Goal: Obtain resource: Obtain resource

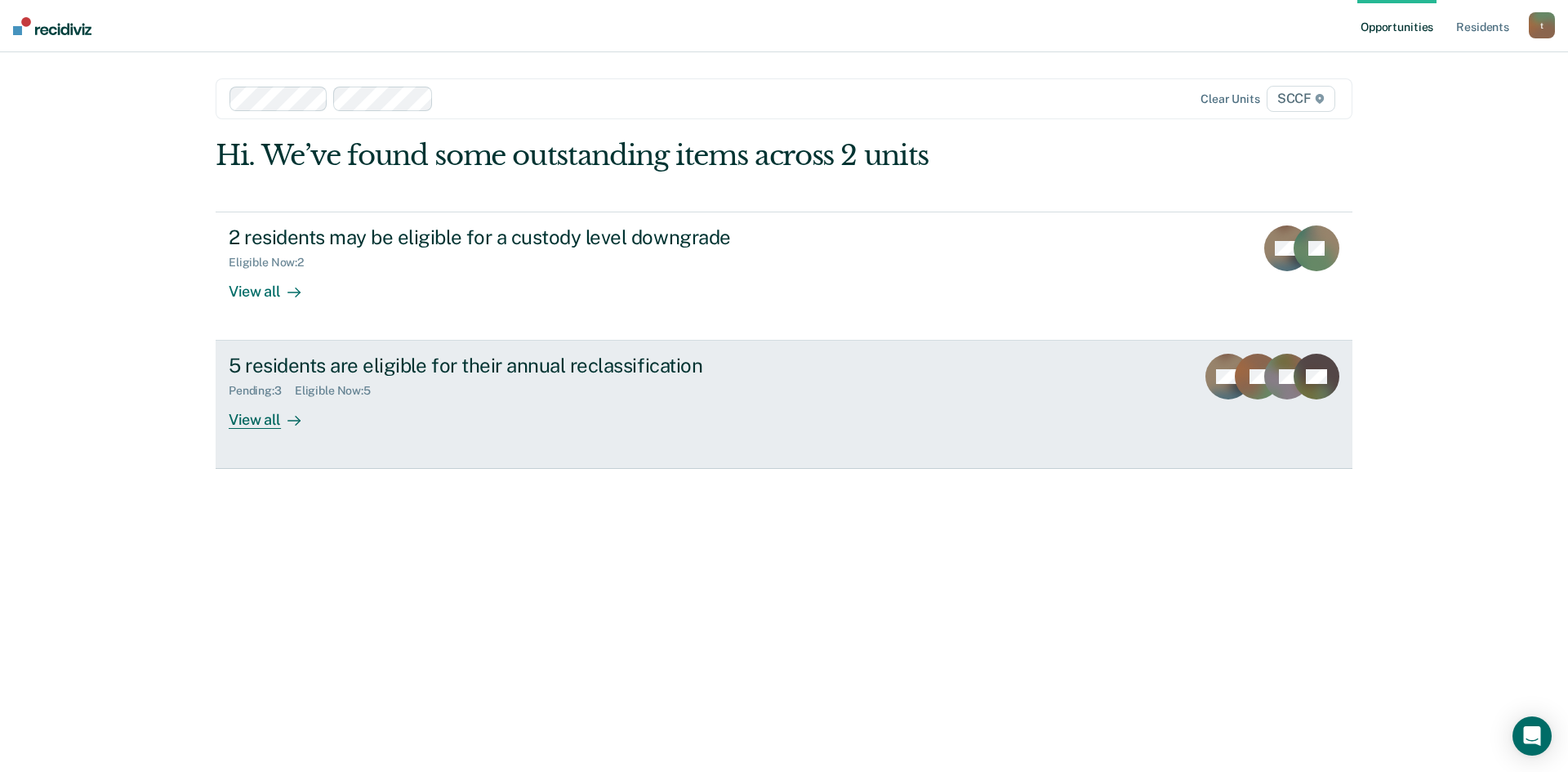
click at [510, 381] on div "Pending : 3 Eligible Now : 5" at bounding box center [515, 387] width 573 height 20
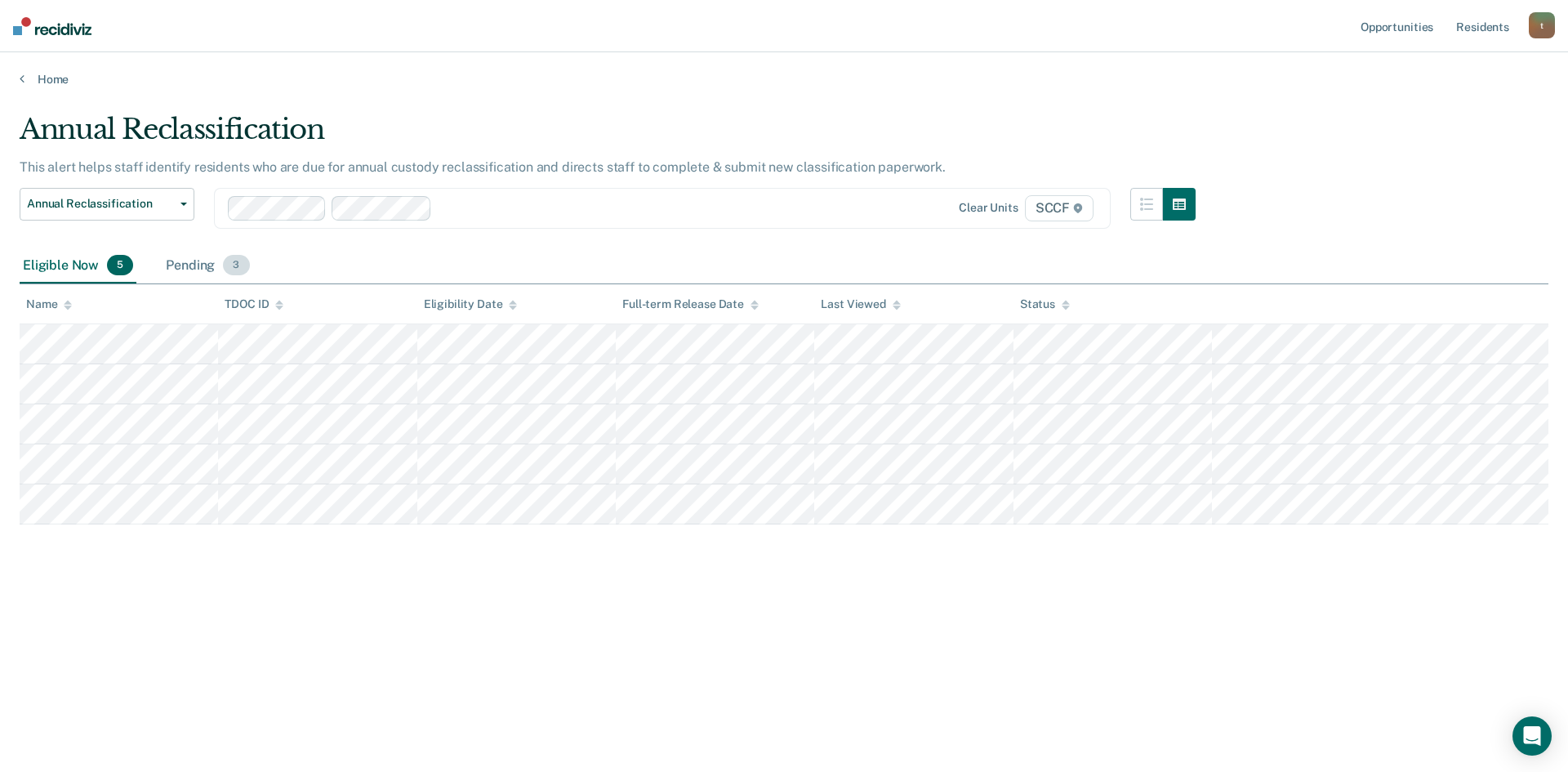
click at [193, 272] on div "Pending 3" at bounding box center [207, 266] width 90 height 36
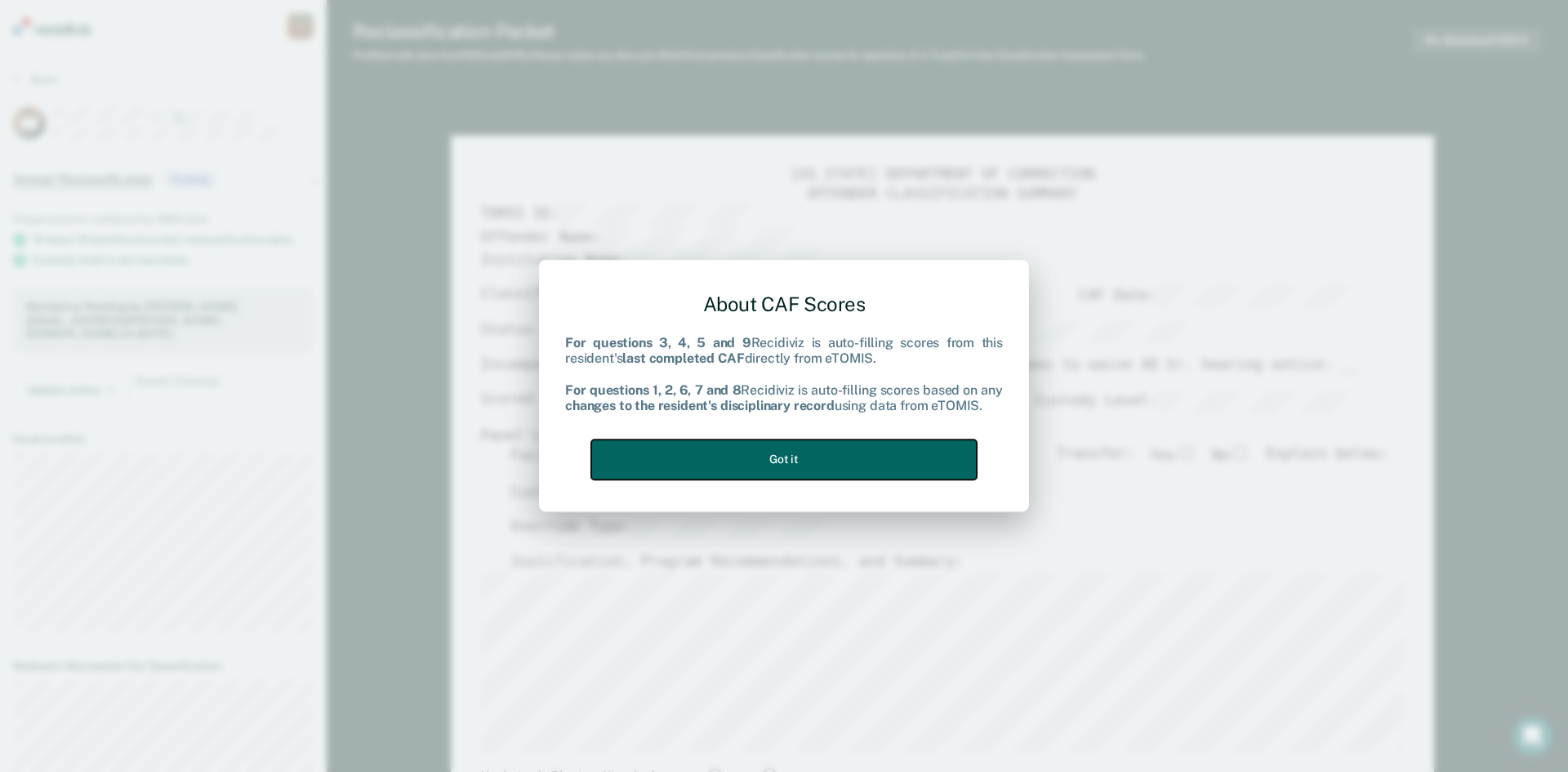
drag, startPoint x: 854, startPoint y: 460, endPoint x: 904, endPoint y: 404, distance: 75.1
click at [855, 459] on button "Got it" at bounding box center [784, 460] width 386 height 40
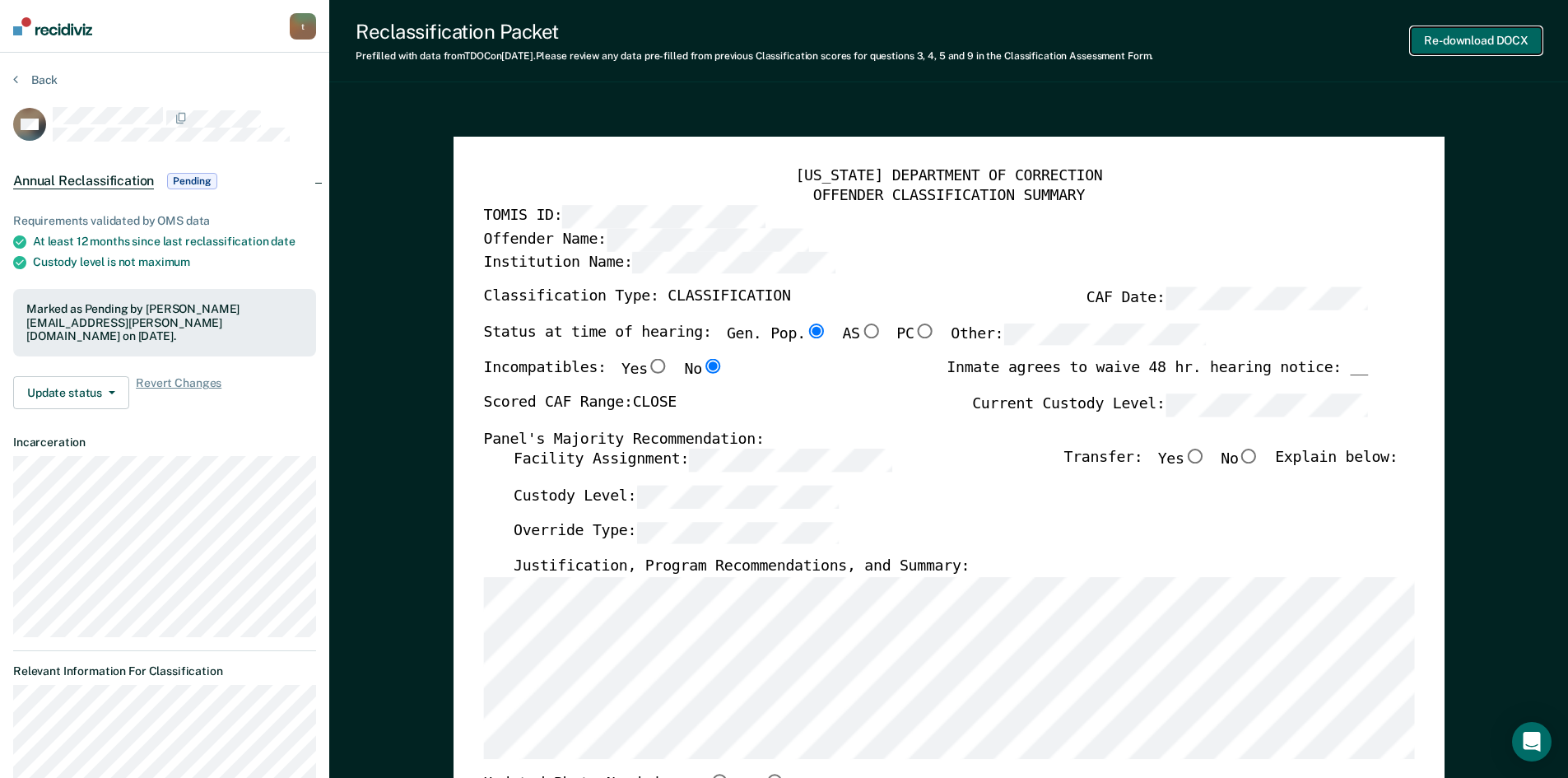
click at [1436, 43] on button "Re-download DOCX" at bounding box center [1477, 41] width 131 height 27
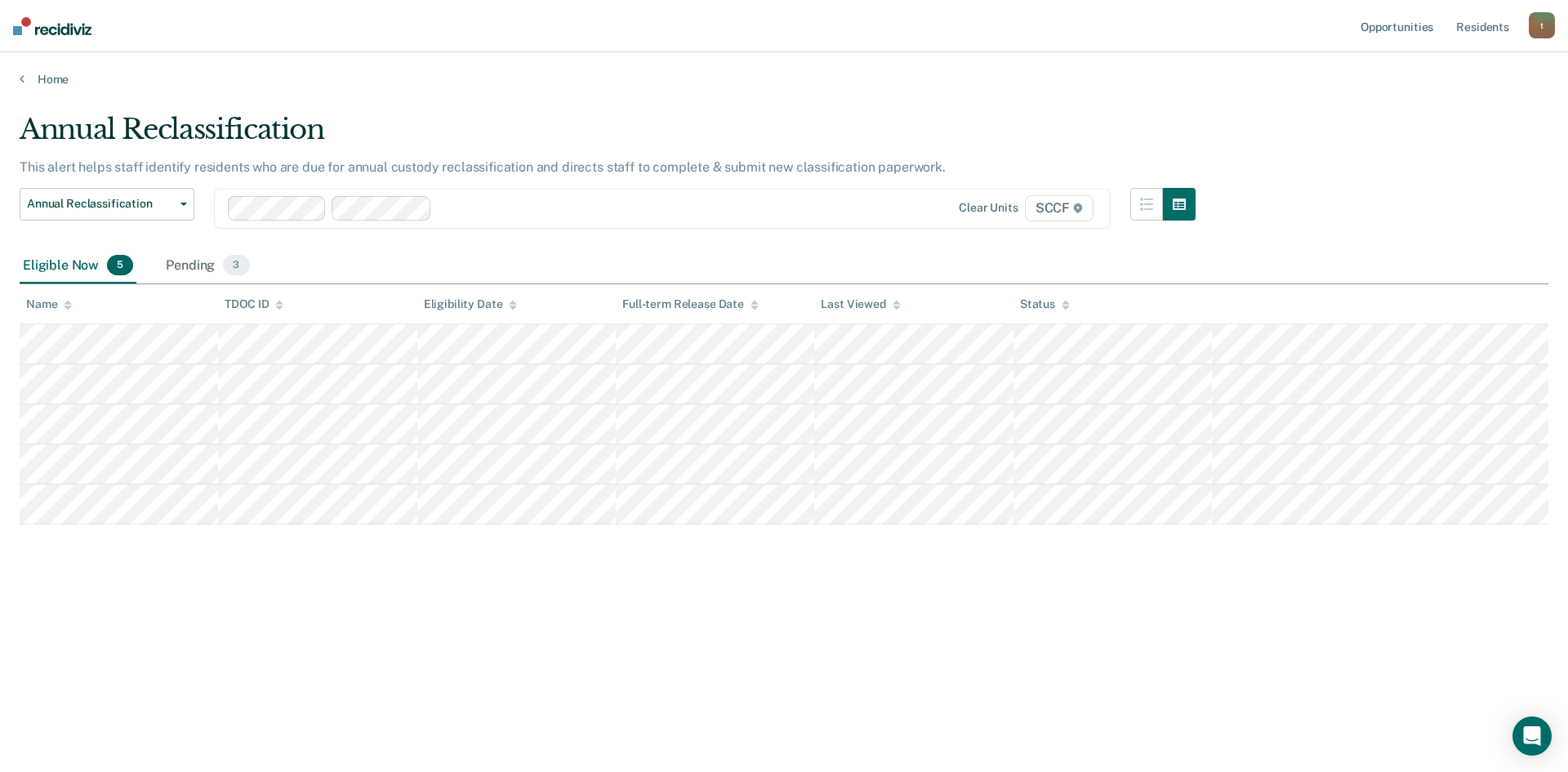
click at [96, 275] on div "Eligible Now 5" at bounding box center [77, 266] width 117 height 36
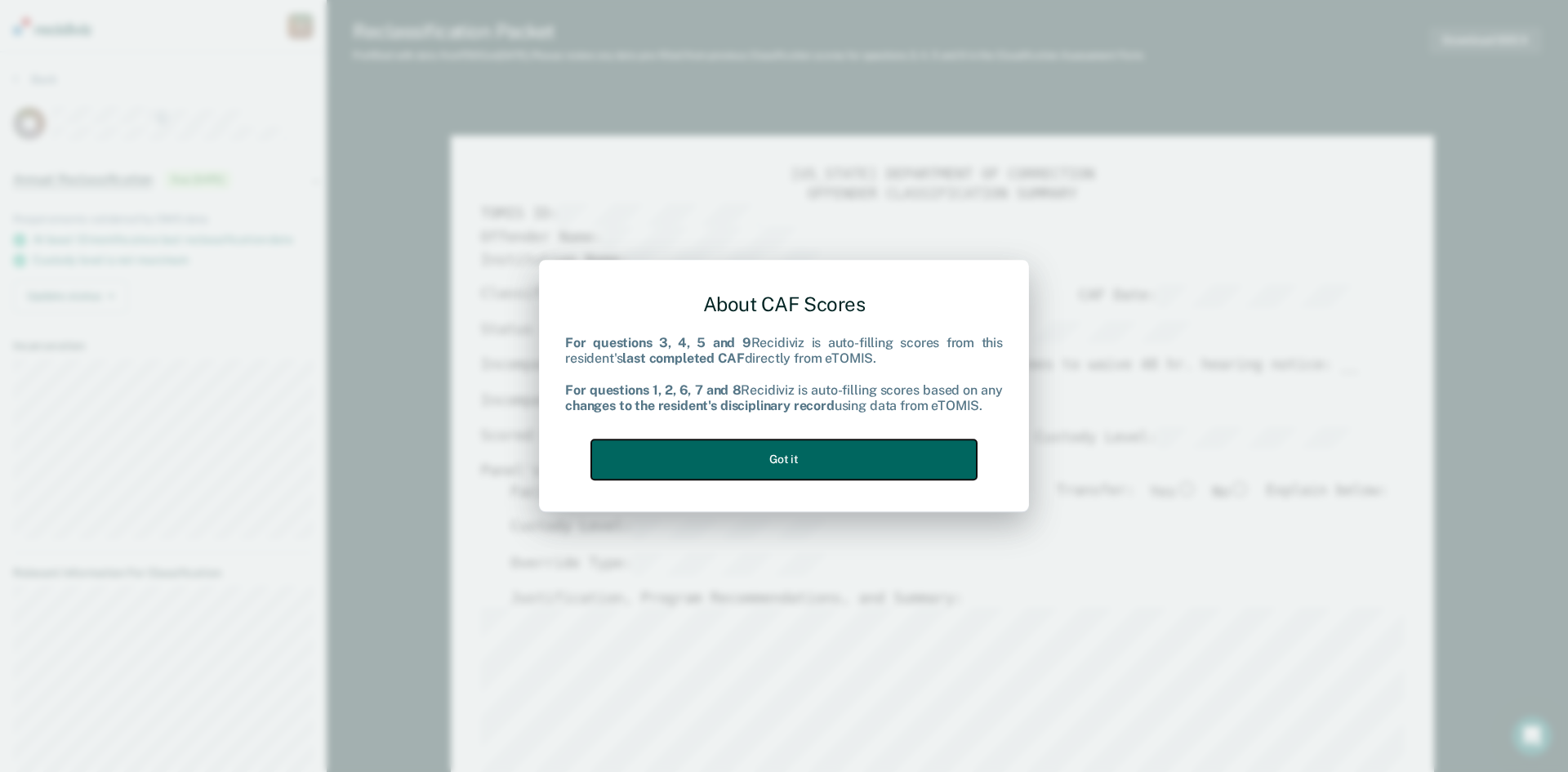
click at [850, 470] on button "Got it" at bounding box center [784, 460] width 386 height 40
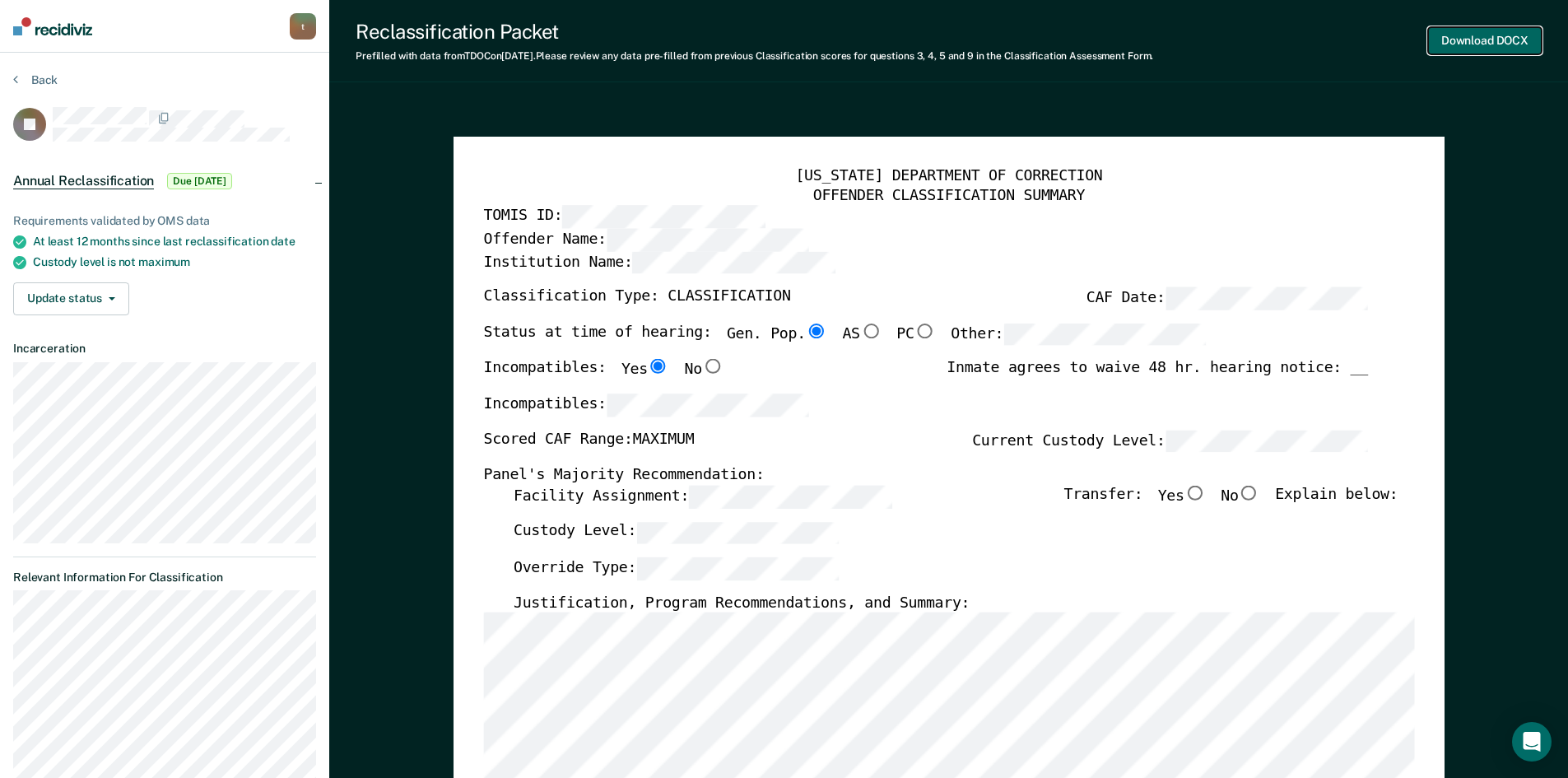
click at [1464, 41] on button "Download DOCX" at bounding box center [1485, 41] width 113 height 27
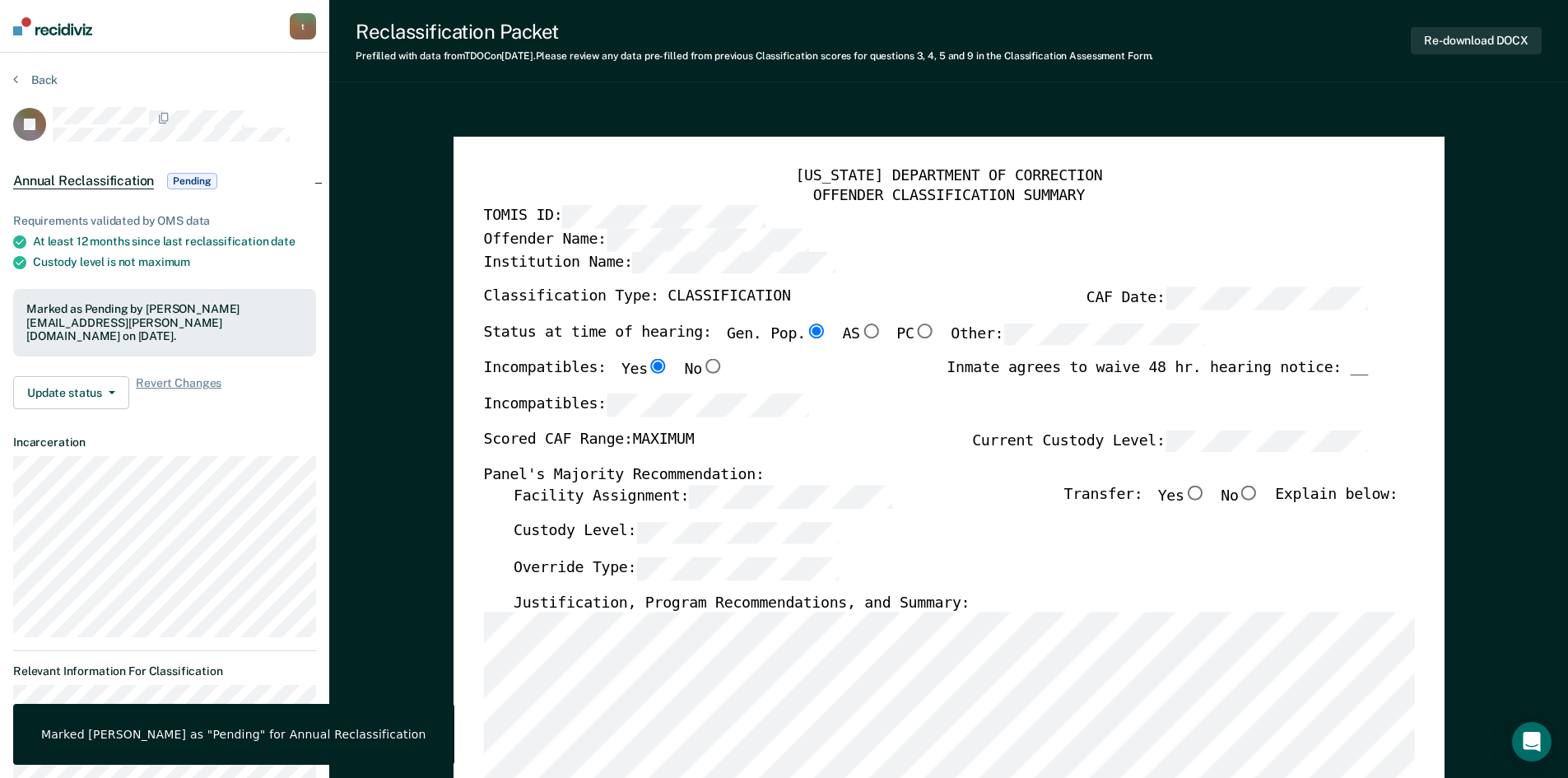
click at [296, 737] on div "Marked [PERSON_NAME] as "Pending" for Annual Reclassification" at bounding box center [233, 735] width 385 height 15
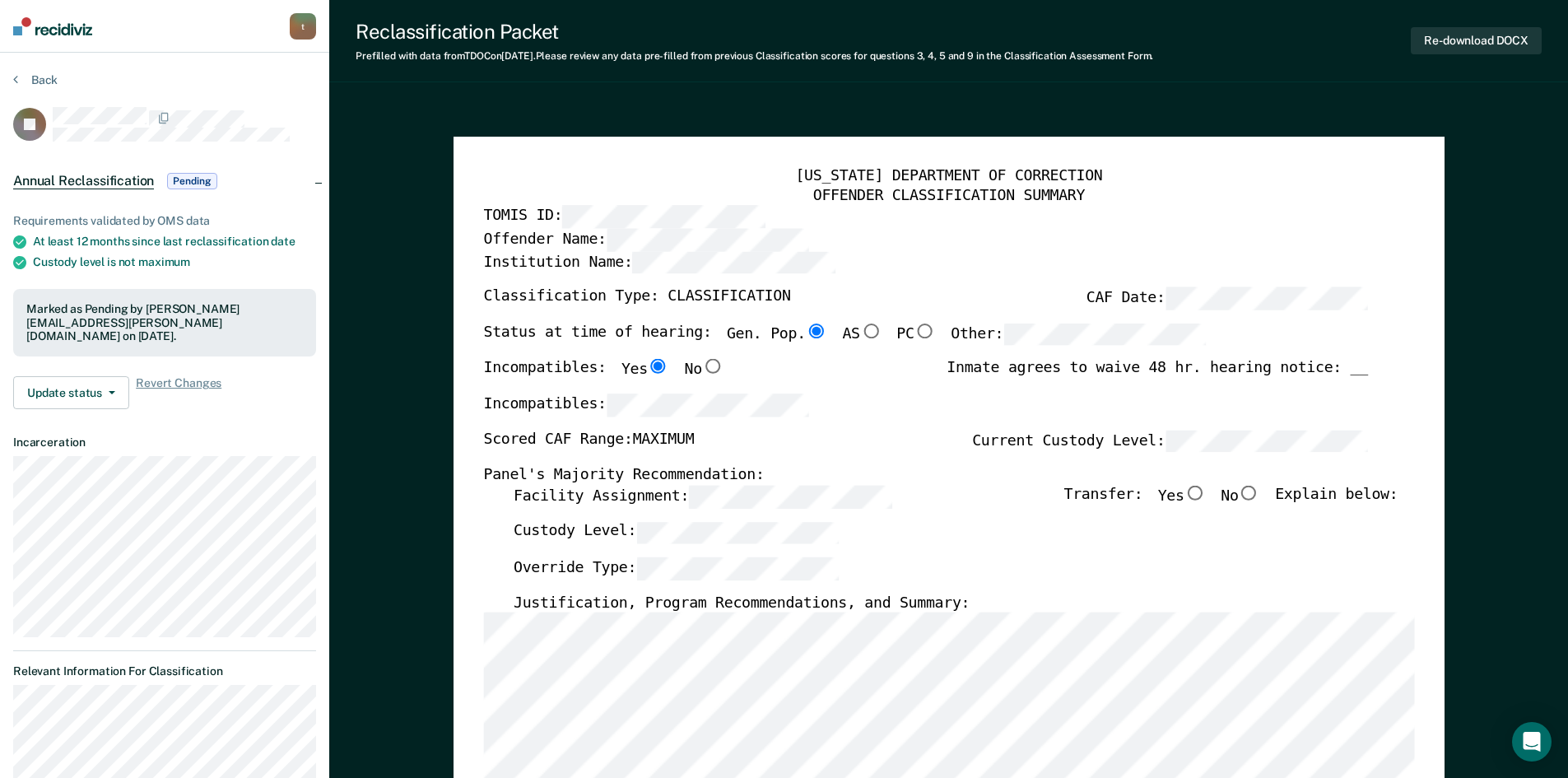
click at [667, 151] on div "[US_STATE] DEPARTMENT OF CORRECTION OFFENDER CLASSIFICATION SUMMARY TOMIS ID: O…" at bounding box center [949, 782] width 991 height 1292
click at [1479, 35] on button "Re-download DOCX" at bounding box center [1477, 41] width 131 height 27
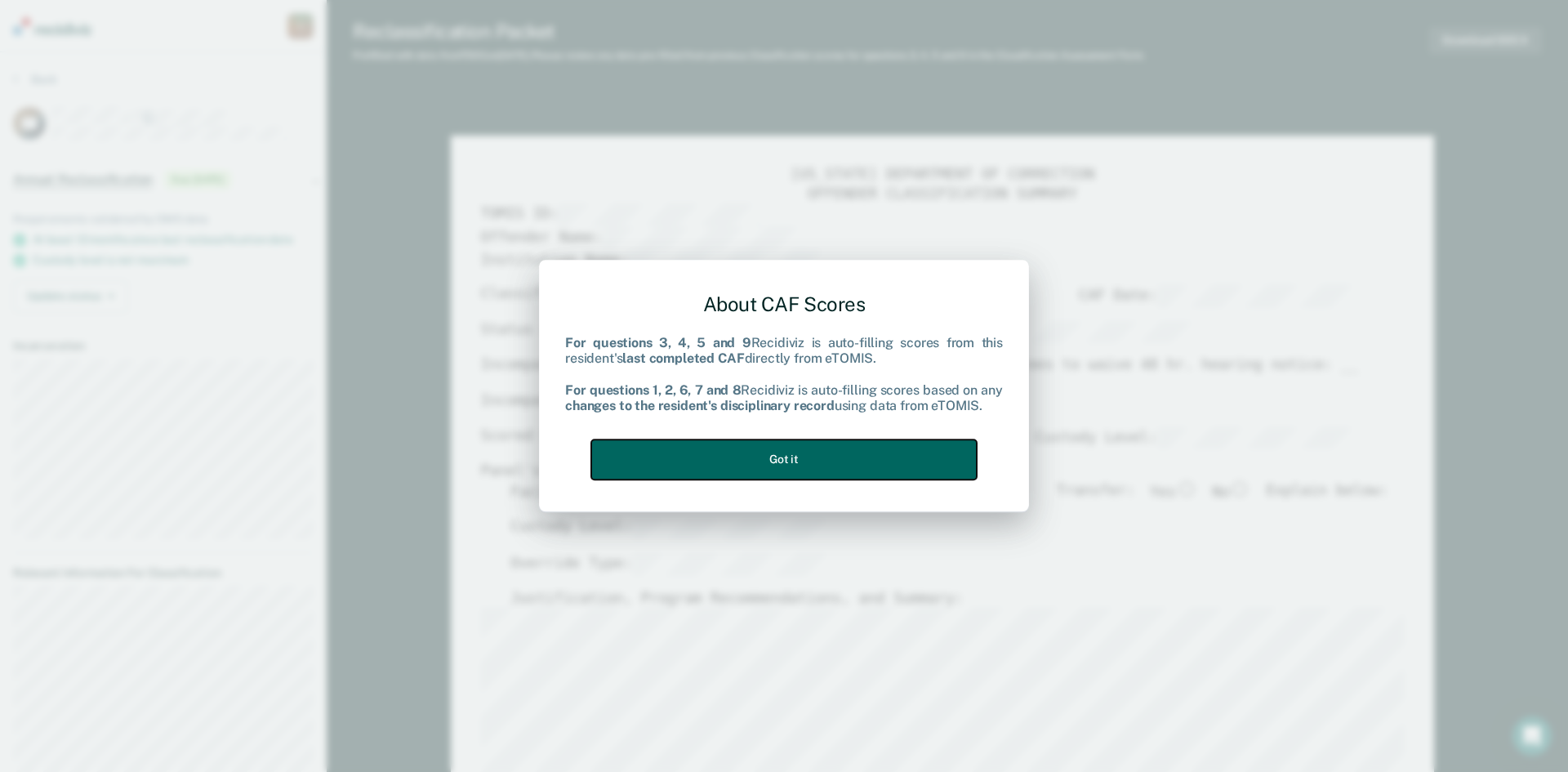
click at [860, 460] on button "Got it" at bounding box center [784, 460] width 386 height 40
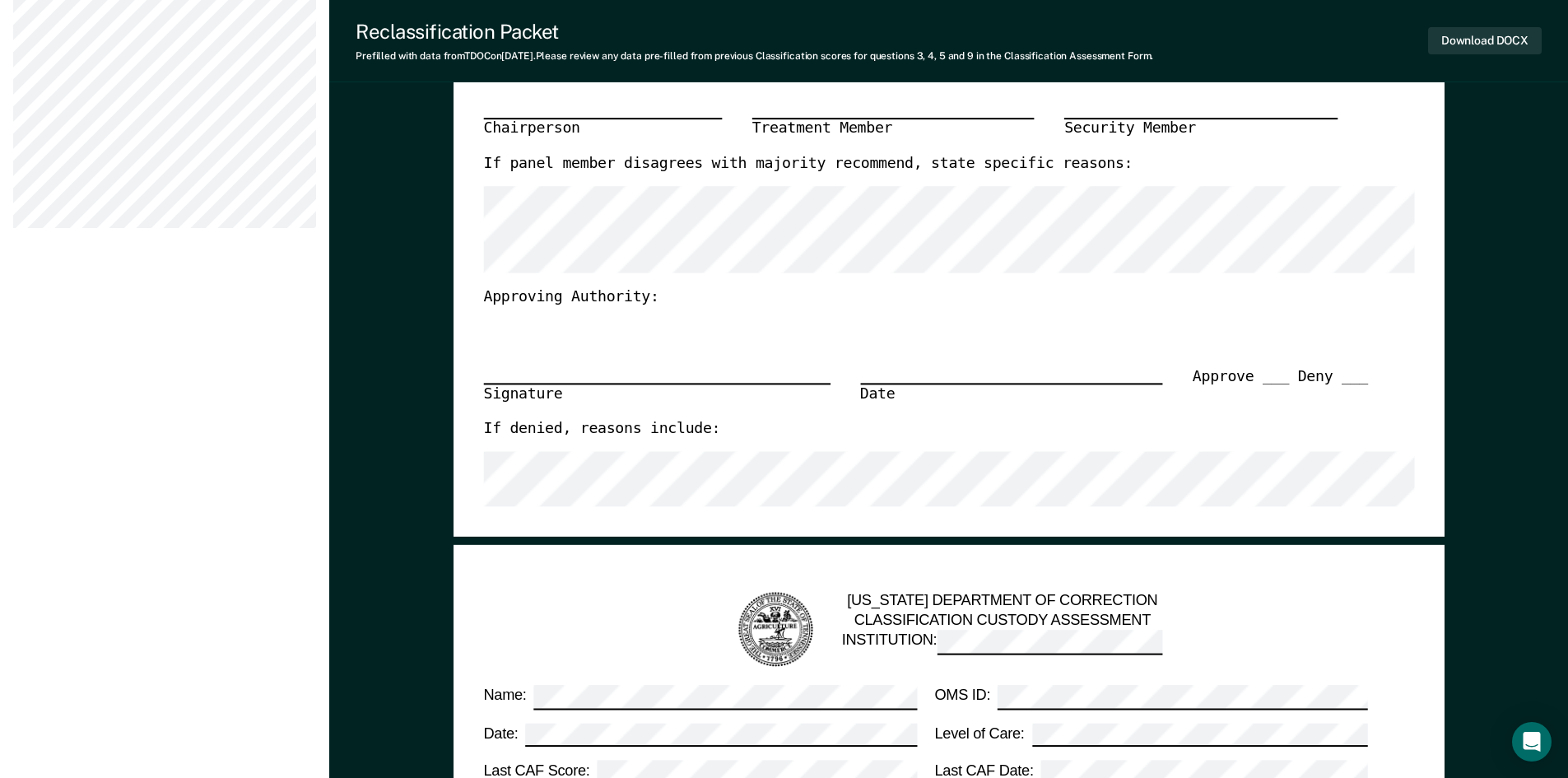
scroll to position [494, 0]
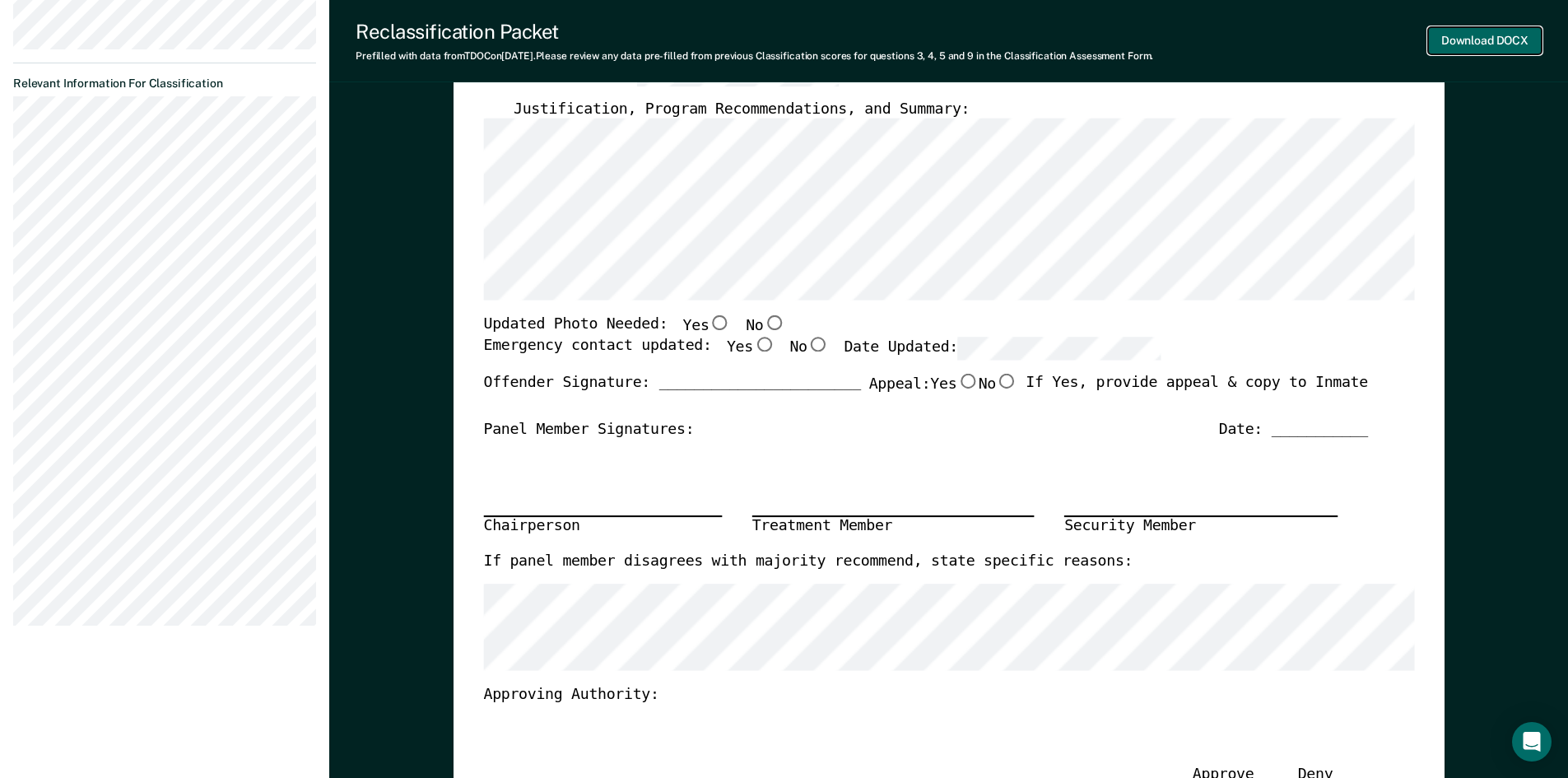
click at [1488, 44] on button "Download DOCX" at bounding box center [1485, 41] width 113 height 27
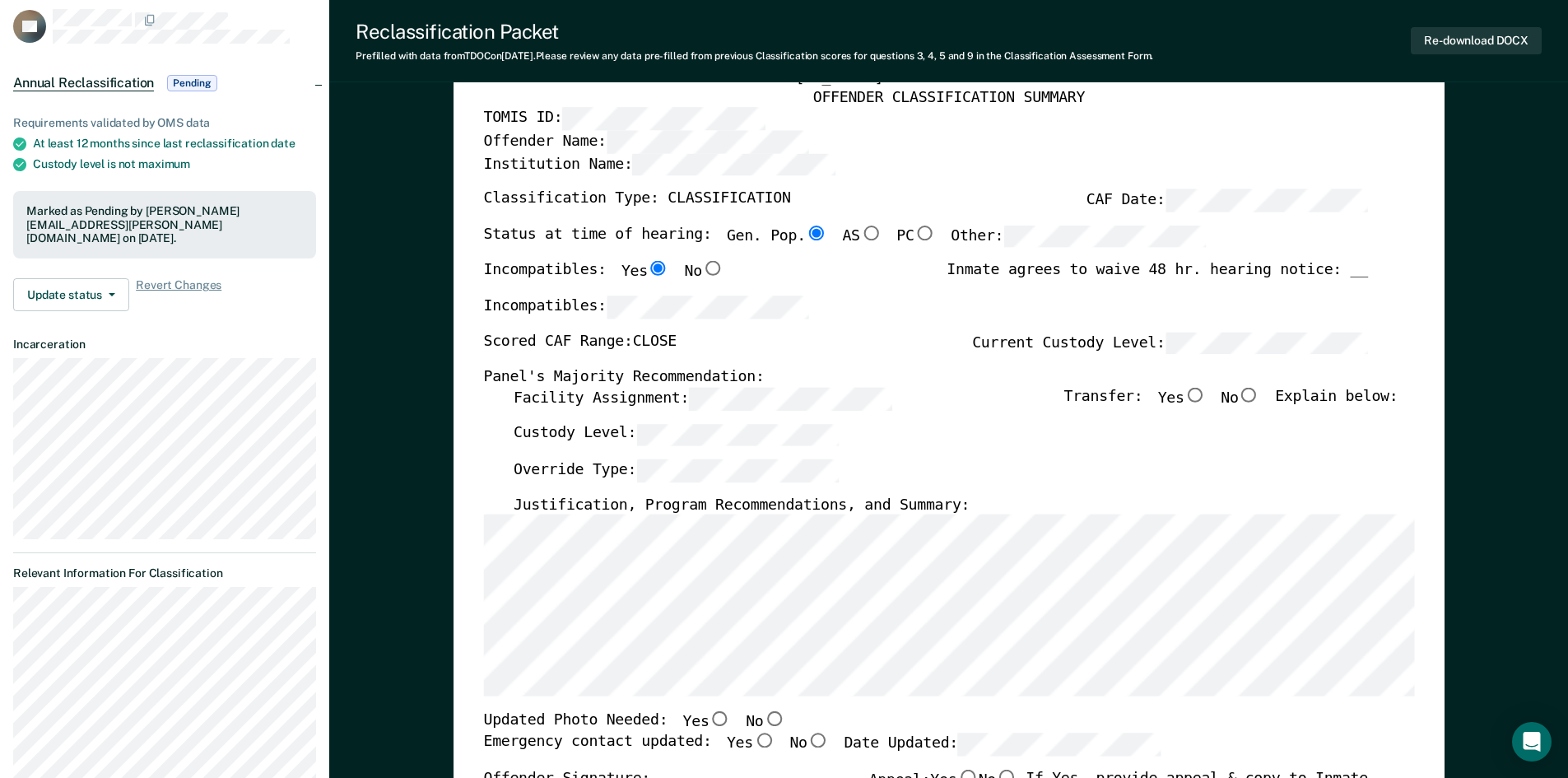
scroll to position [81, 0]
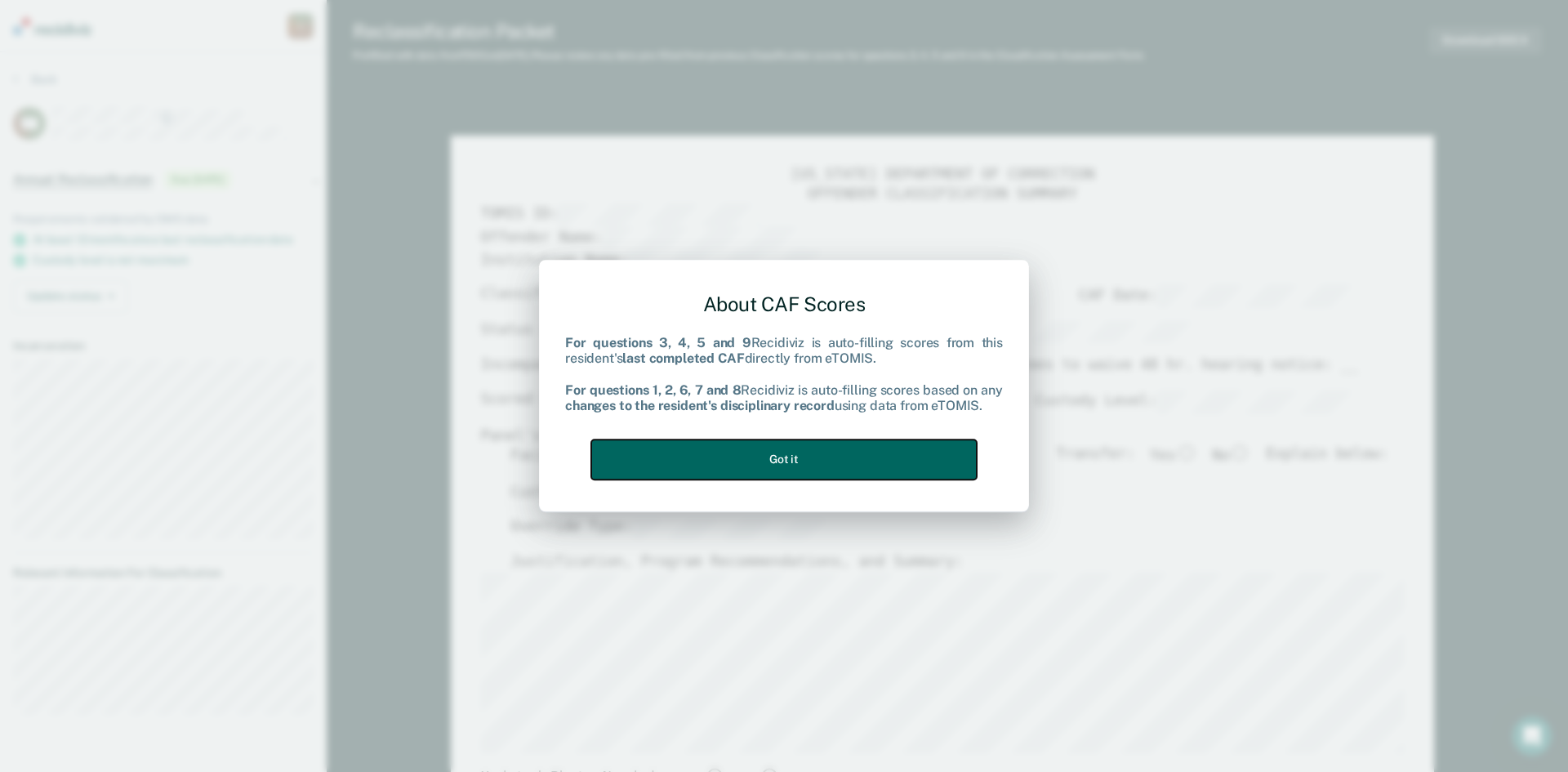
click at [851, 460] on button "Got it" at bounding box center [784, 460] width 386 height 40
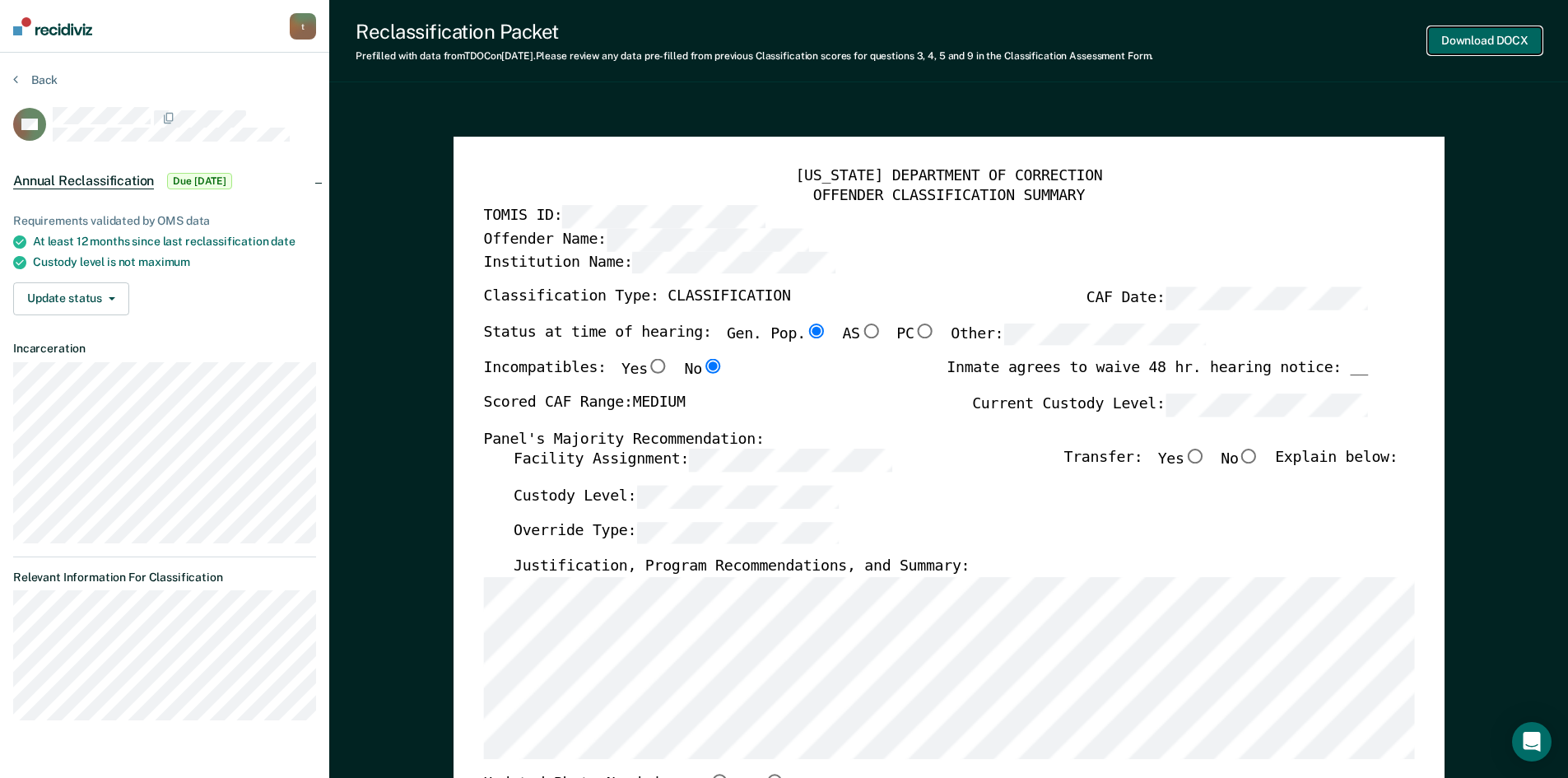
click at [1482, 38] on button "Download DOCX" at bounding box center [1485, 41] width 113 height 27
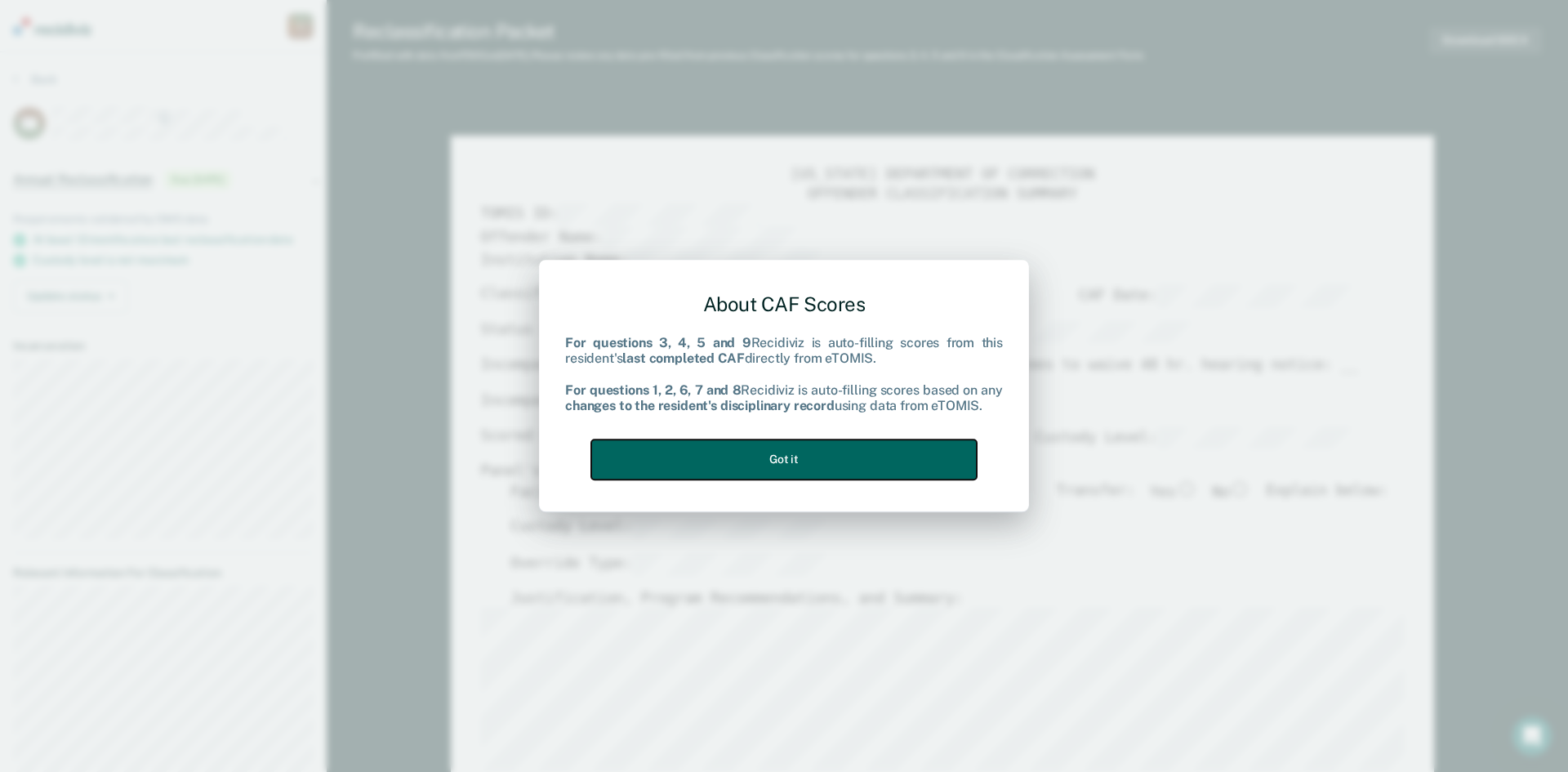
click at [758, 469] on button "Got it" at bounding box center [784, 460] width 386 height 40
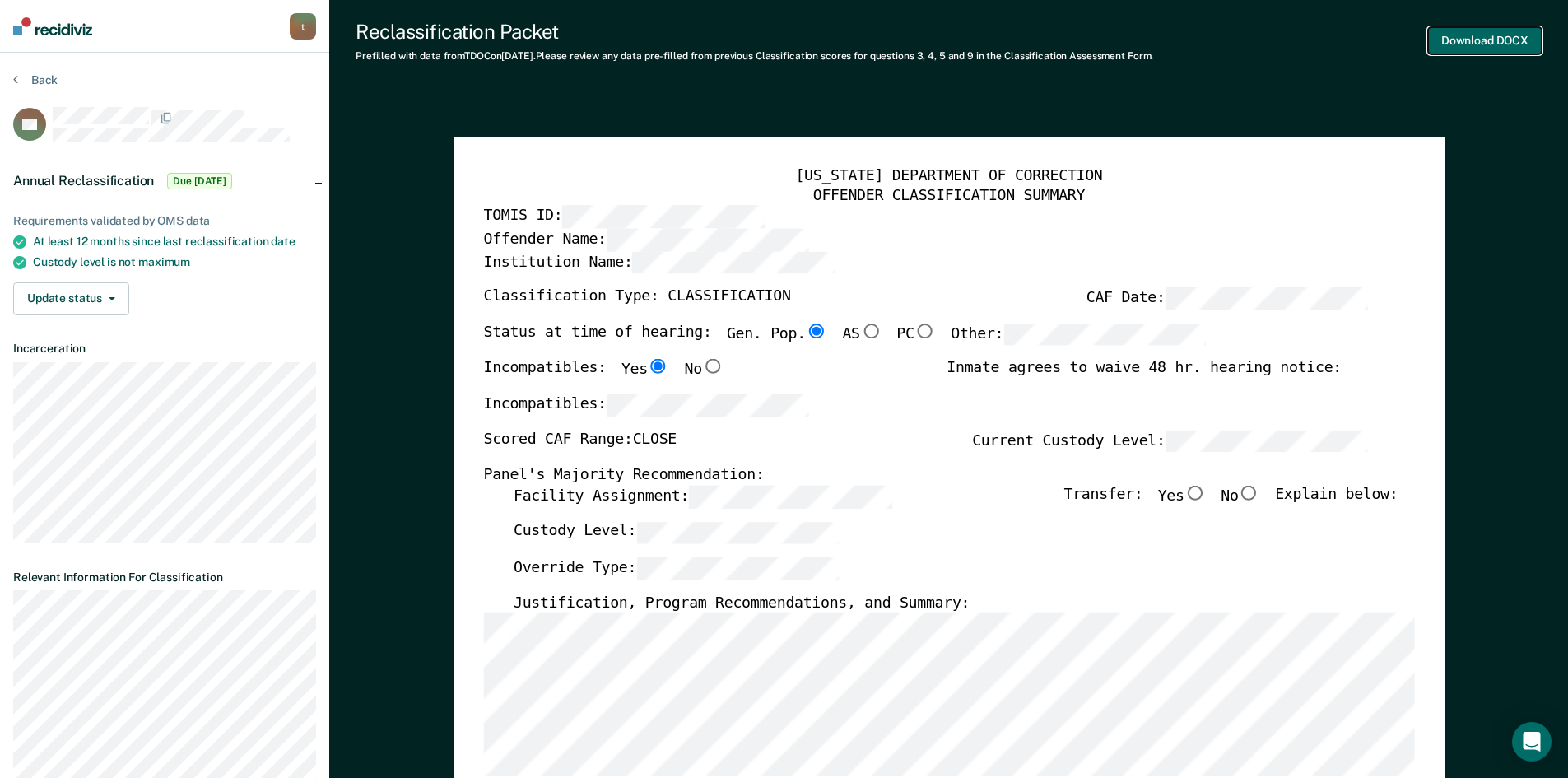
click at [1499, 40] on button "Download DOCX" at bounding box center [1485, 41] width 113 height 27
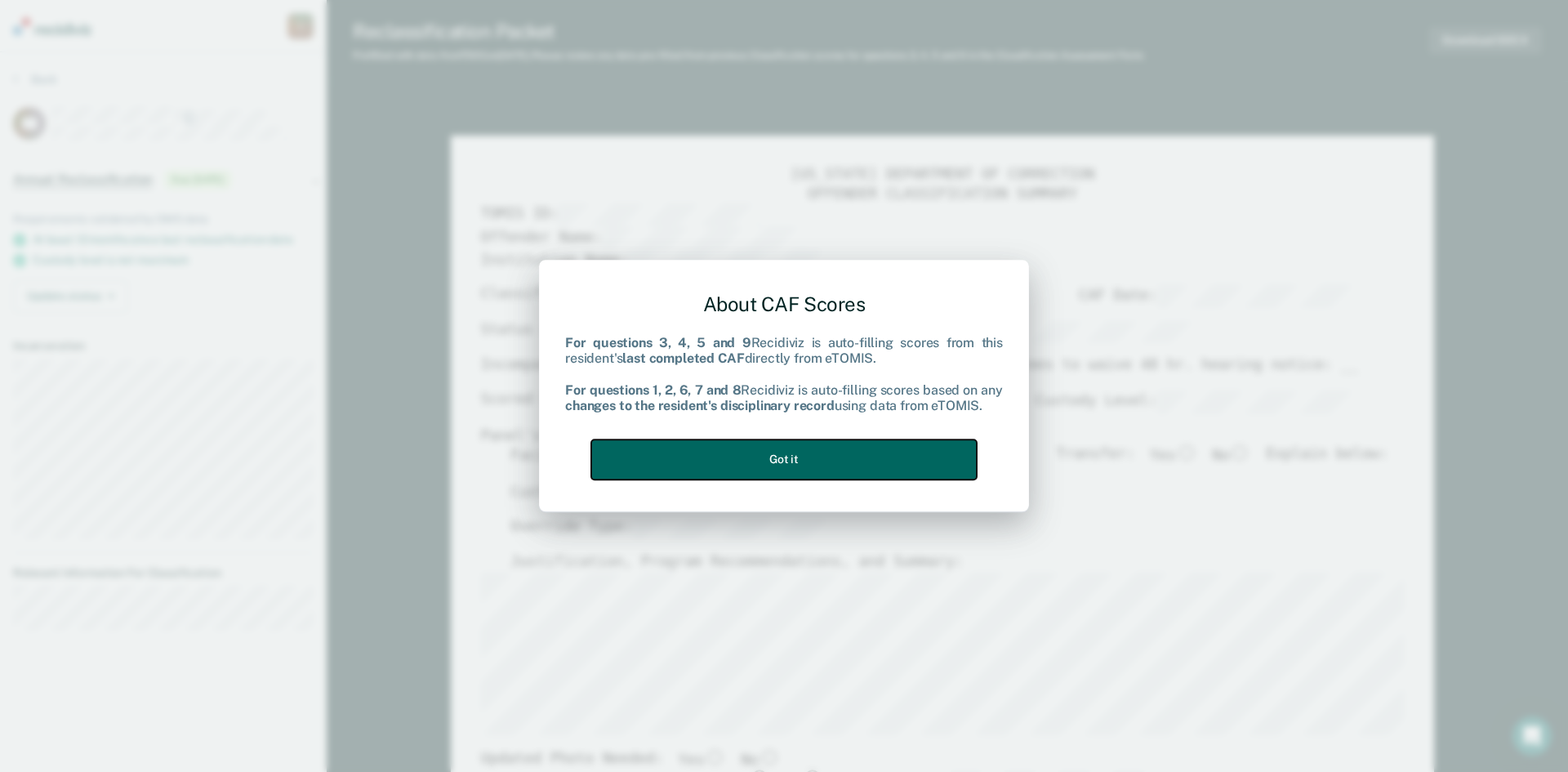
click at [830, 455] on button "Got it" at bounding box center [784, 460] width 386 height 40
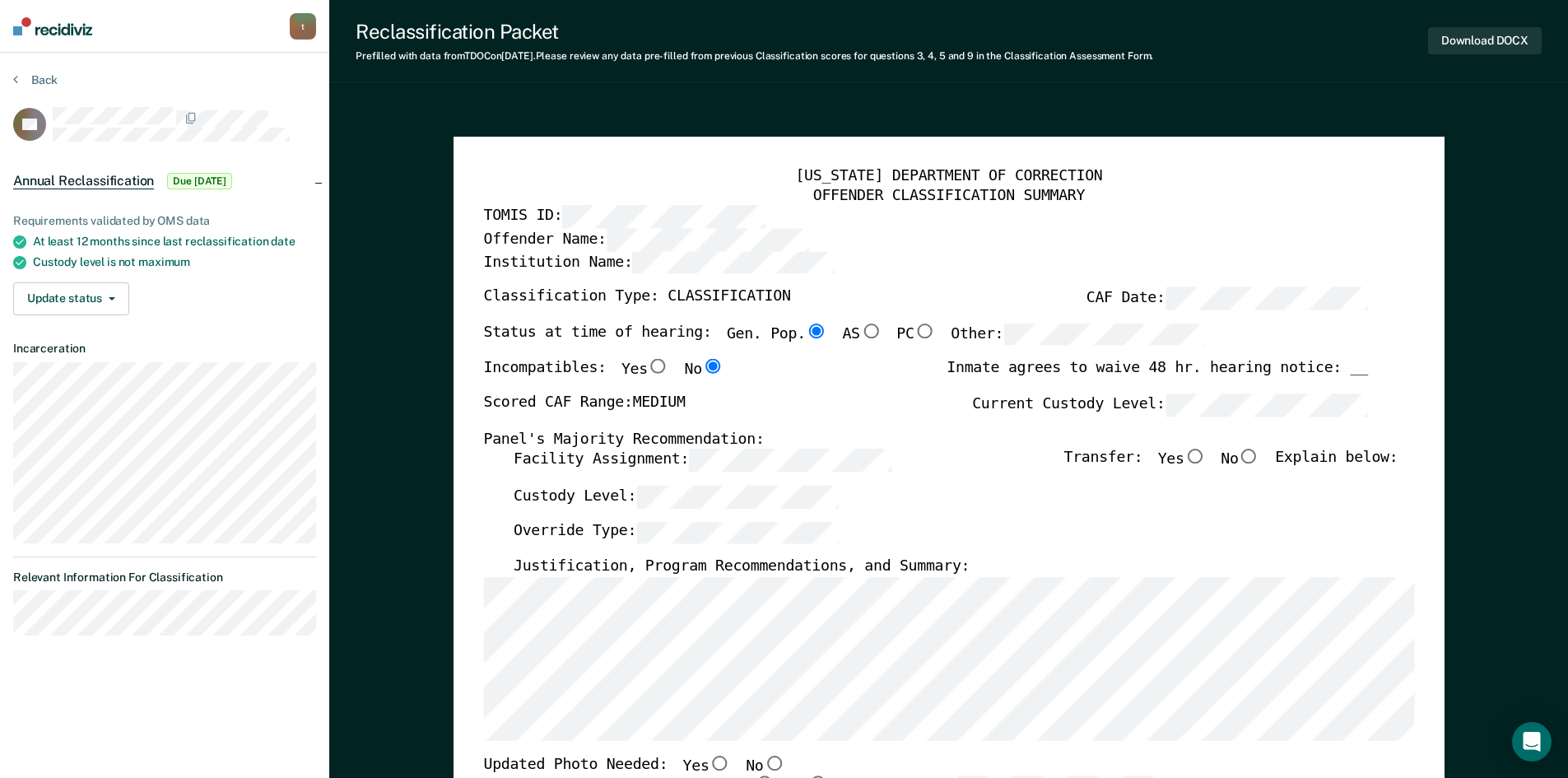
click at [1171, 188] on div "OFFENDER CLASSIFICATION SUMMARY" at bounding box center [948, 196] width 931 height 19
click at [1461, 27] on button "Download DOCX" at bounding box center [1485, 41] width 113 height 27
type textarea "x"
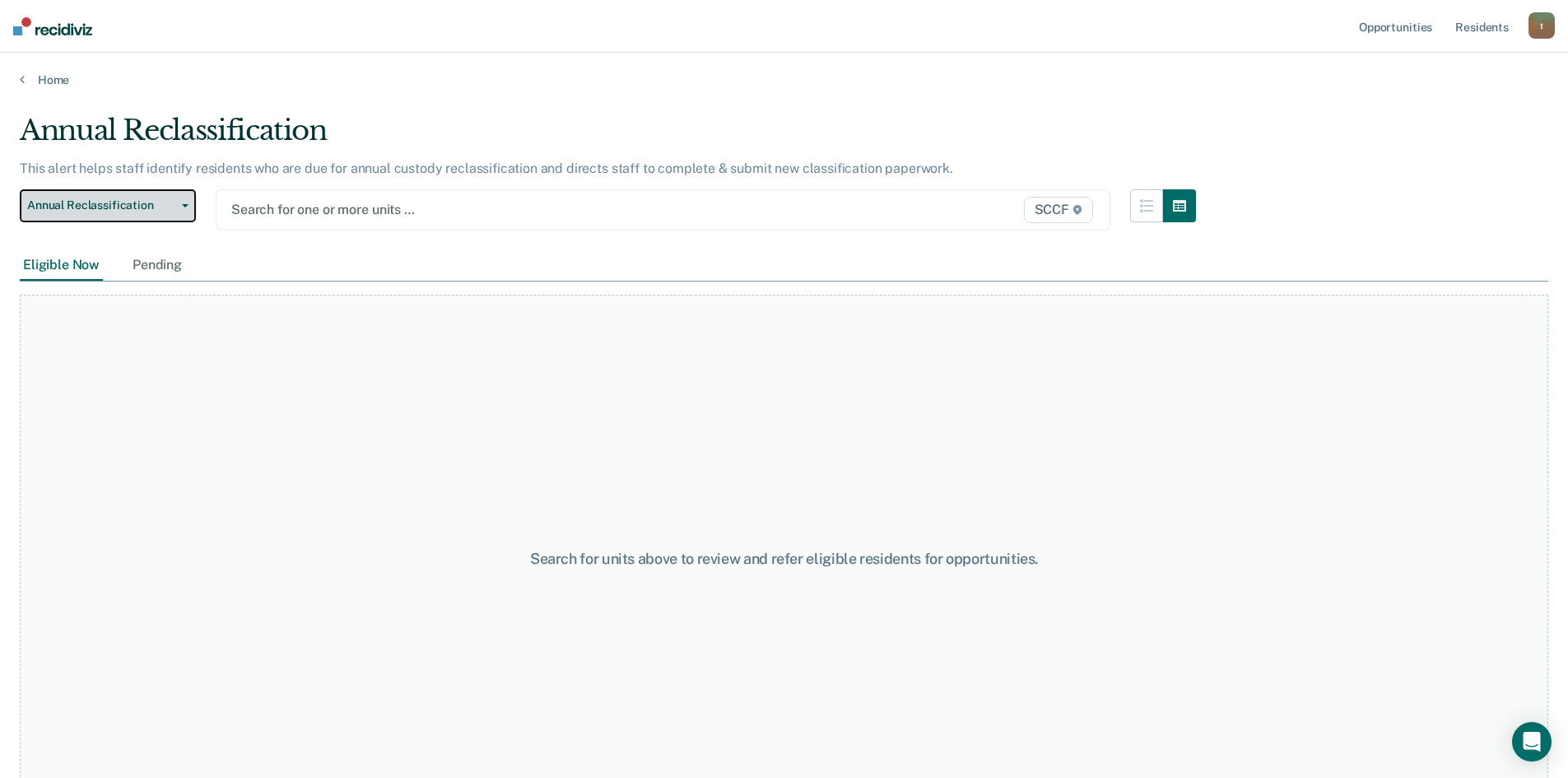
click at [172, 209] on span "Annual Reclassification" at bounding box center [101, 206] width 148 height 14
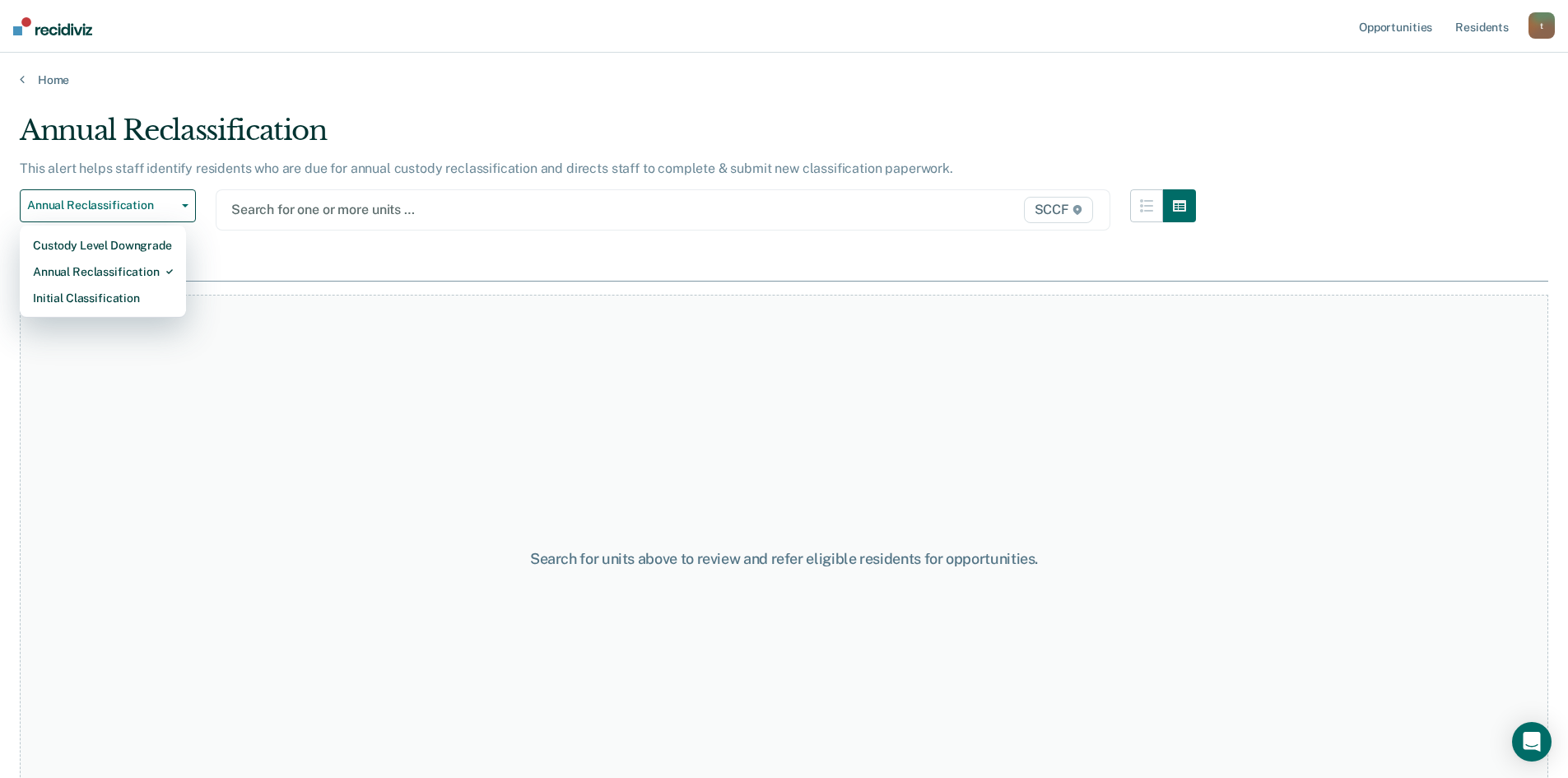
click at [378, 111] on main "Annual Reclassification This alert helps staff identify residents who are due f…" at bounding box center [784, 430] width 1568 height 686
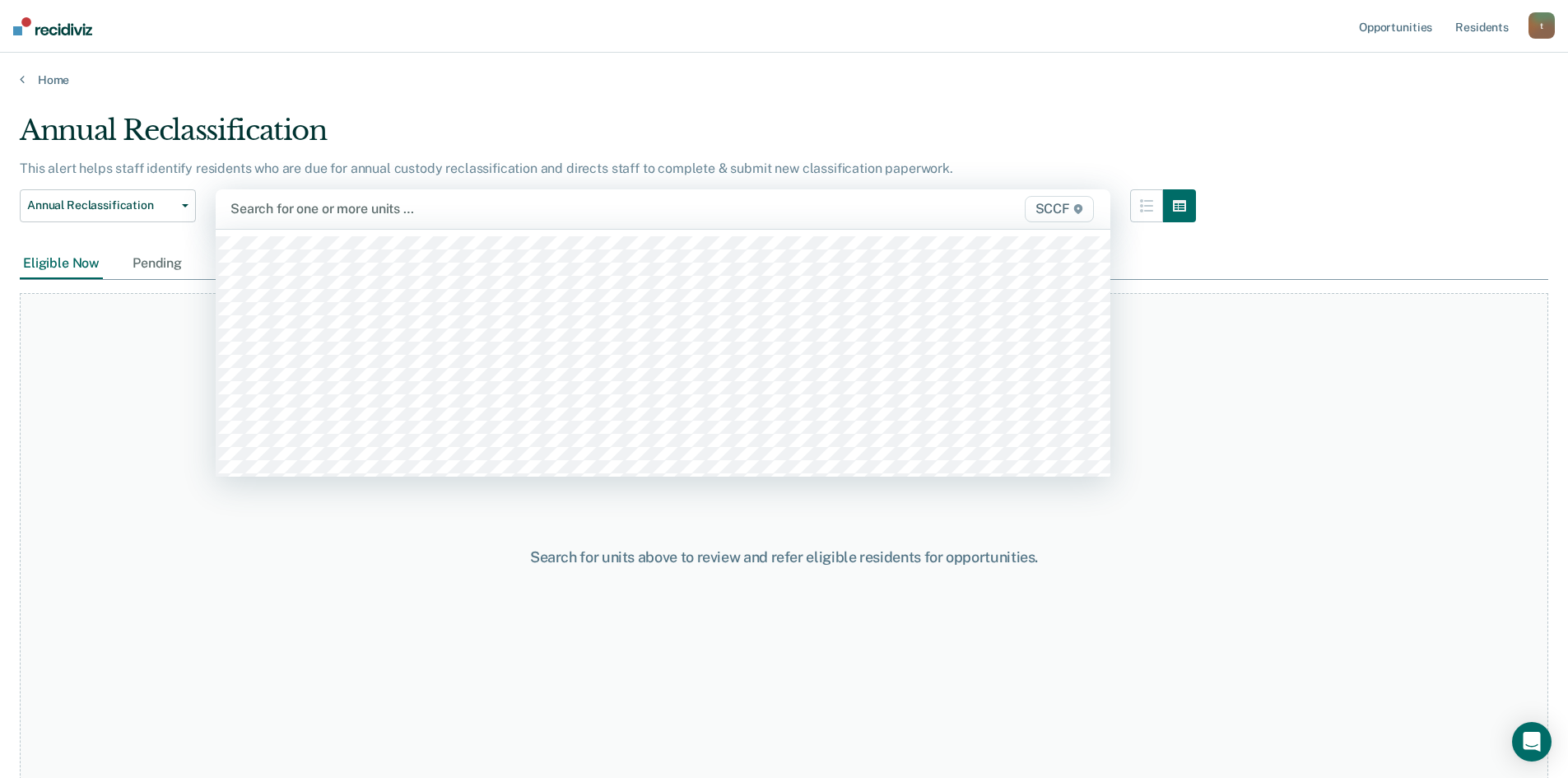
click at [378, 207] on div at bounding box center [532, 208] width 604 height 19
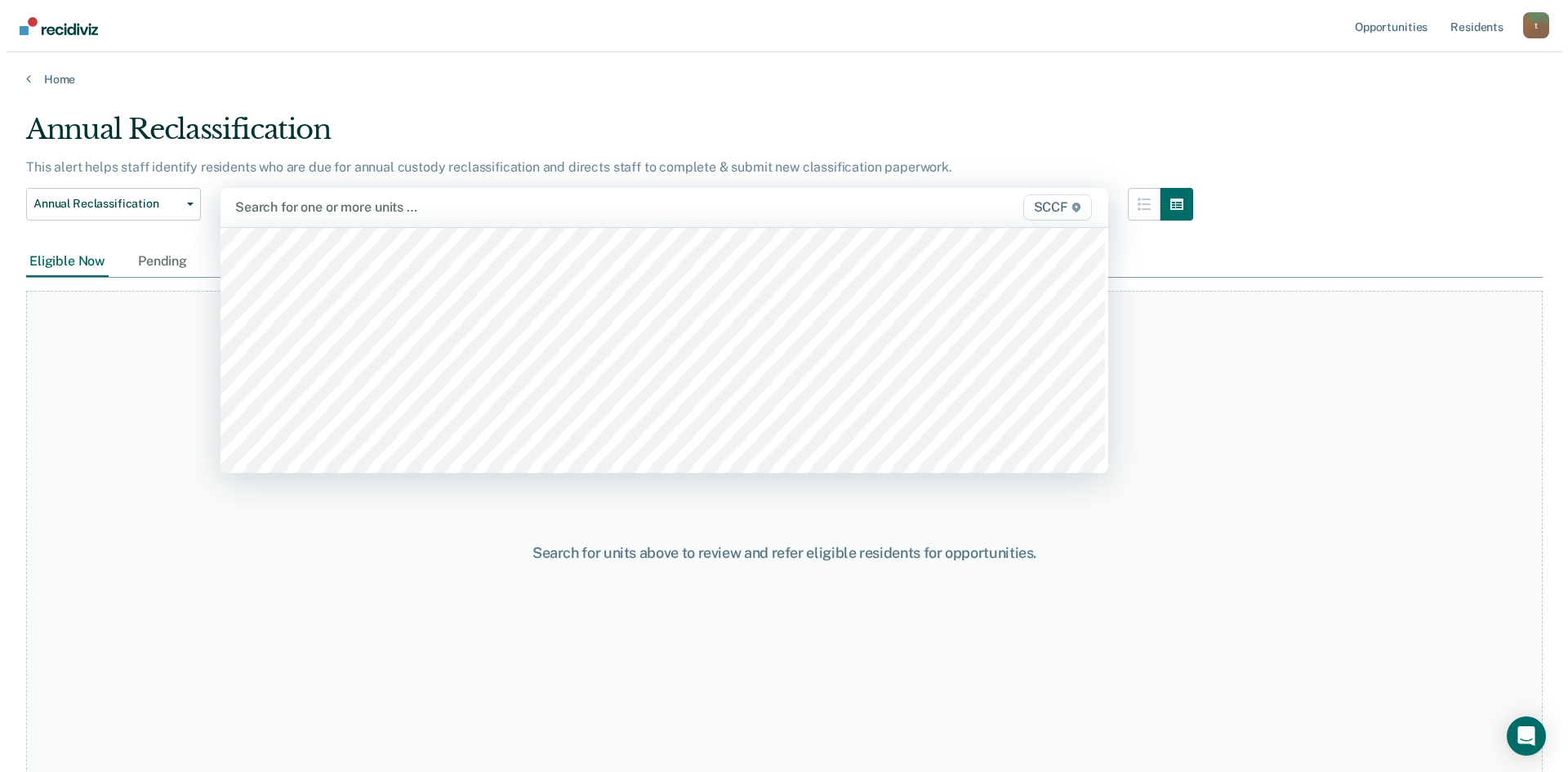
scroll to position [8252, 0]
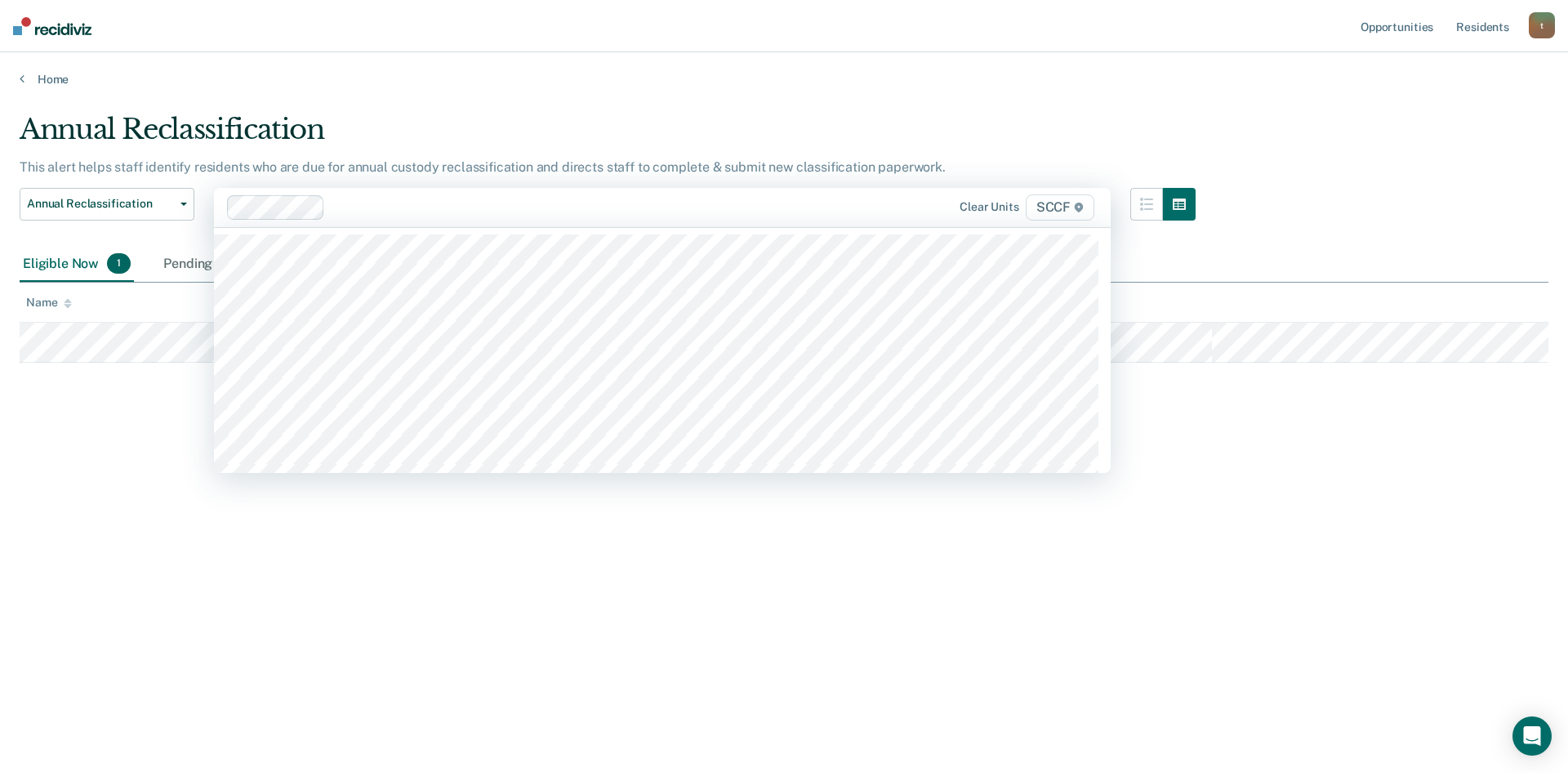
click at [369, 202] on div at bounding box center [583, 207] width 503 height 18
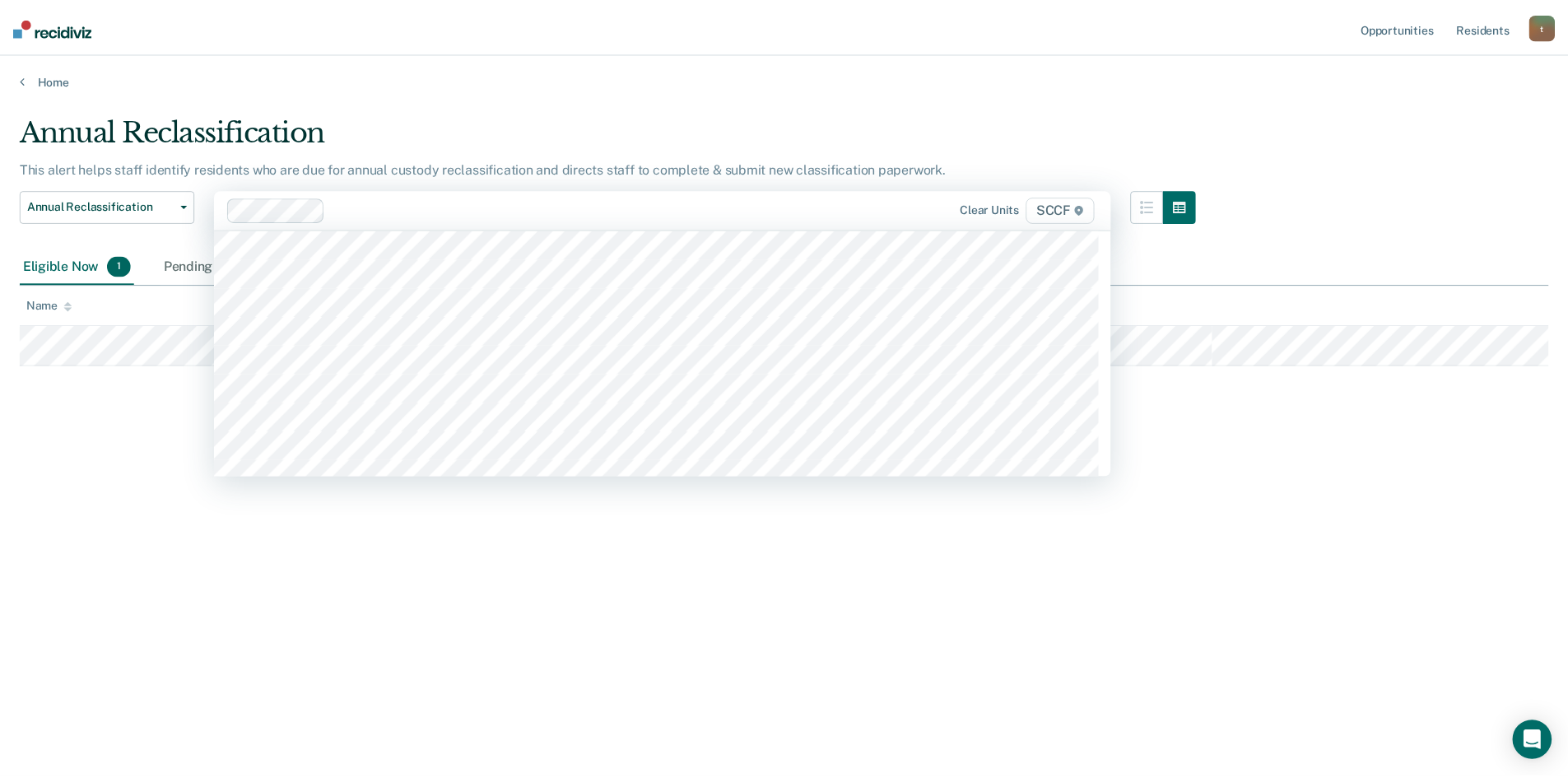
scroll to position [8234, 0]
